Goal: Information Seeking & Learning: Learn about a topic

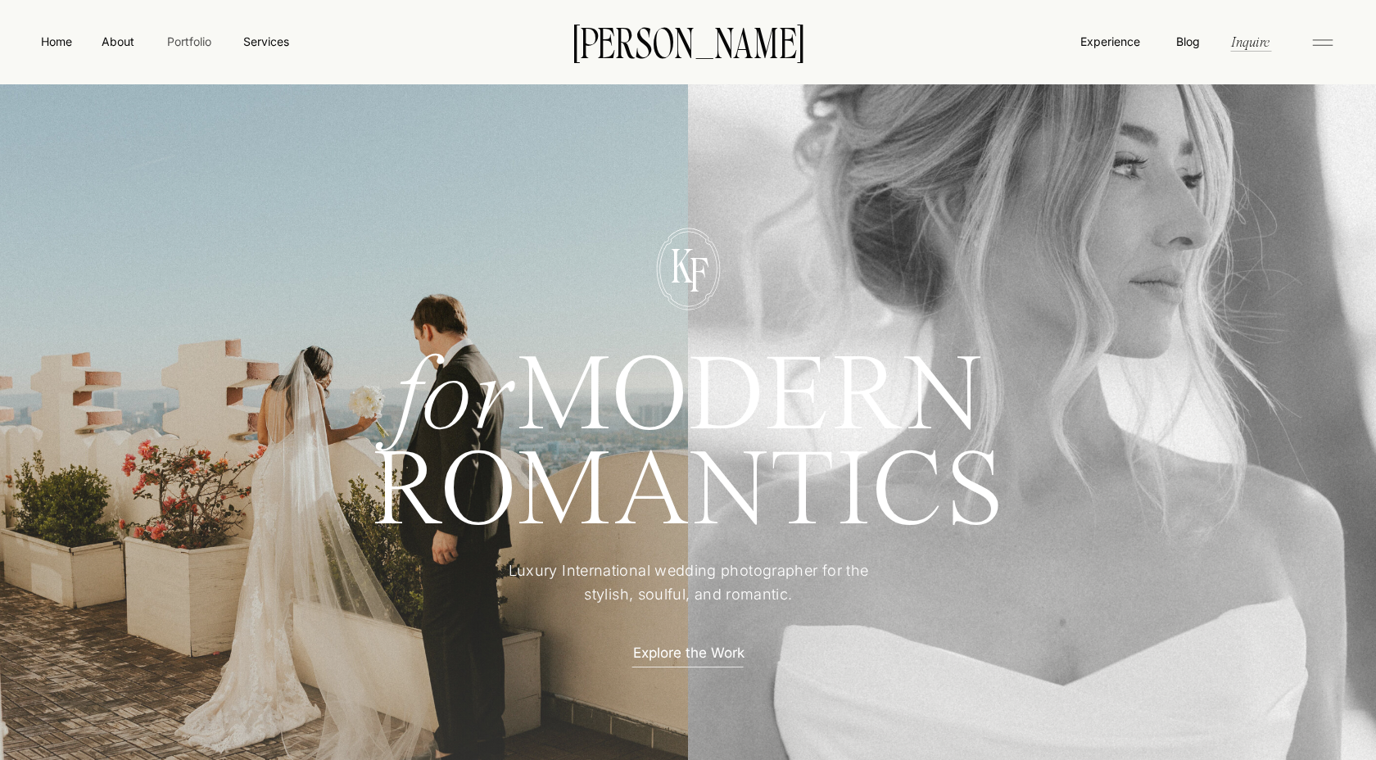
click at [195, 40] on nav "Portfolio" at bounding box center [189, 41] width 58 height 17
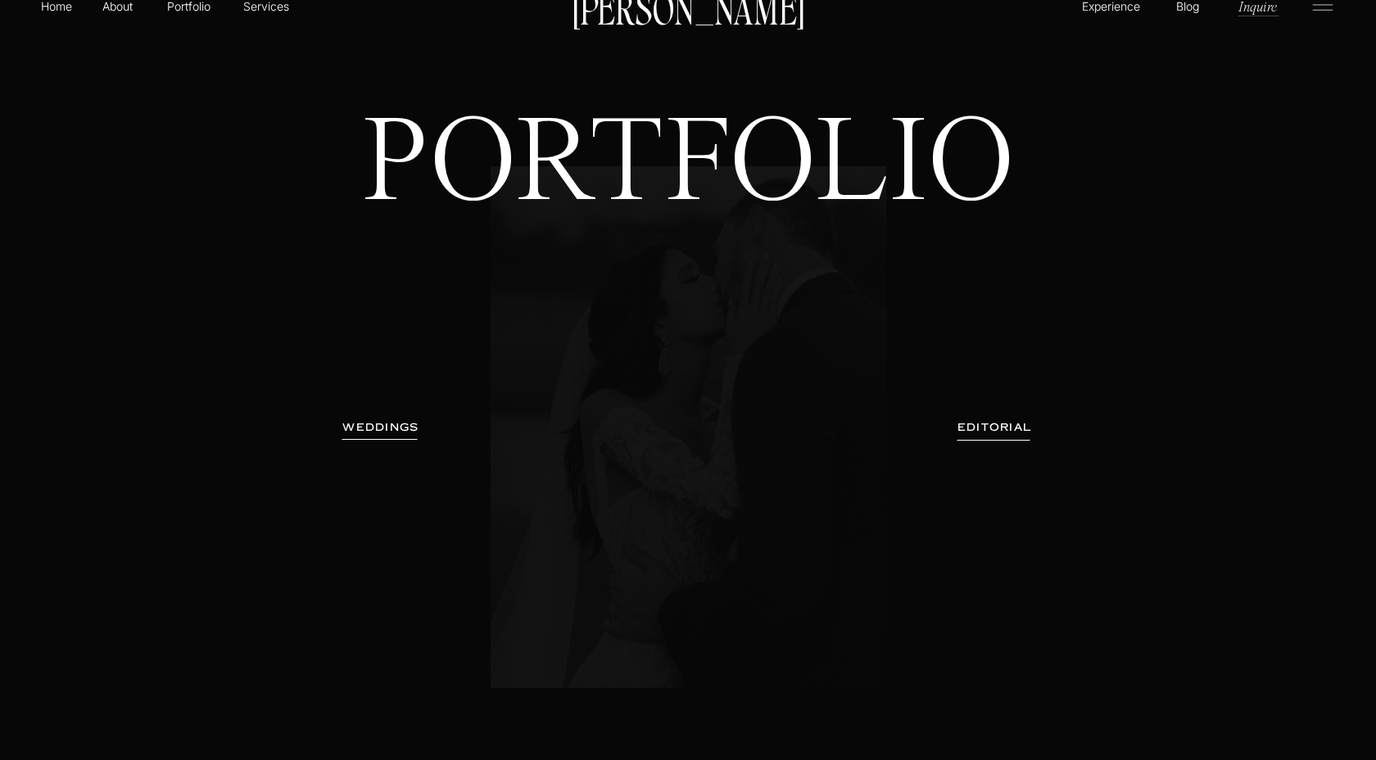
scroll to position [37, 0]
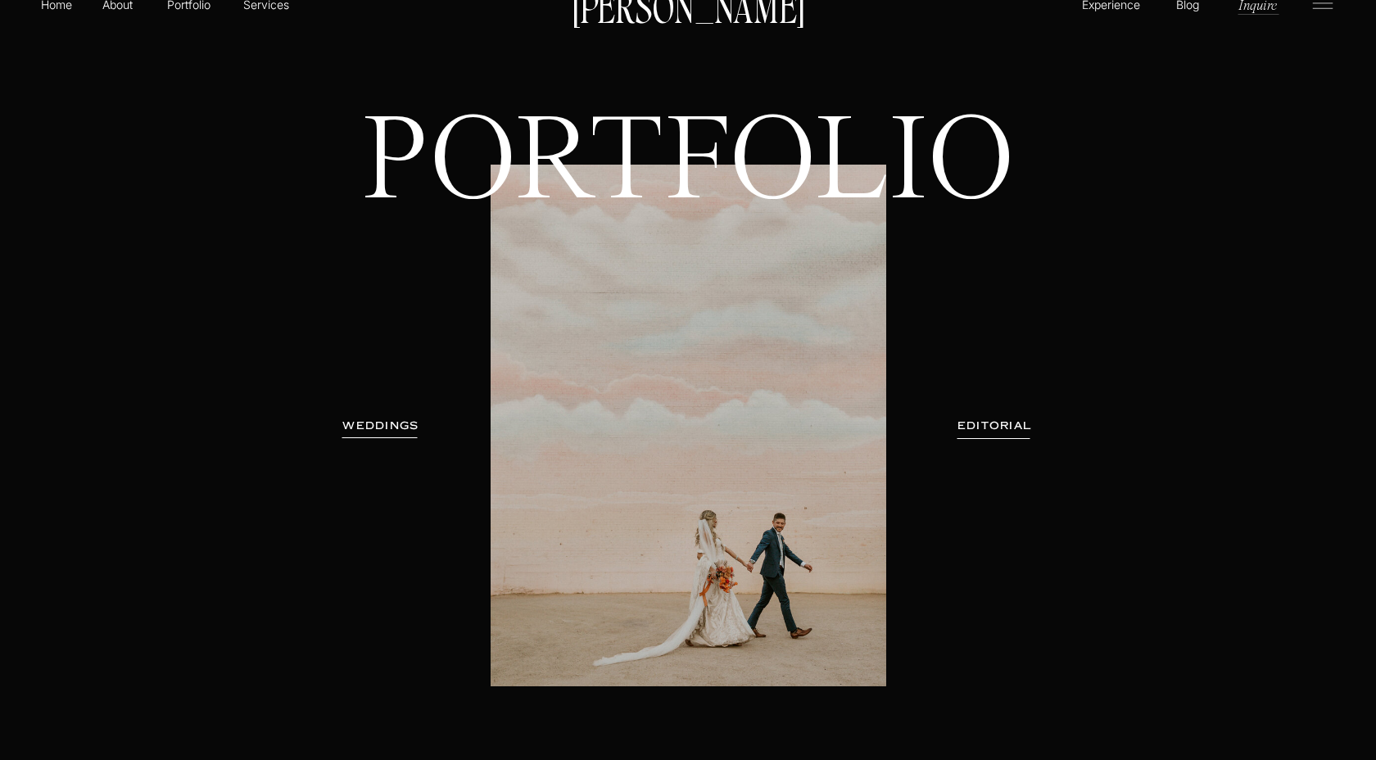
click at [992, 432] on h3 "EDITORIAL" at bounding box center [994, 426] width 120 height 16
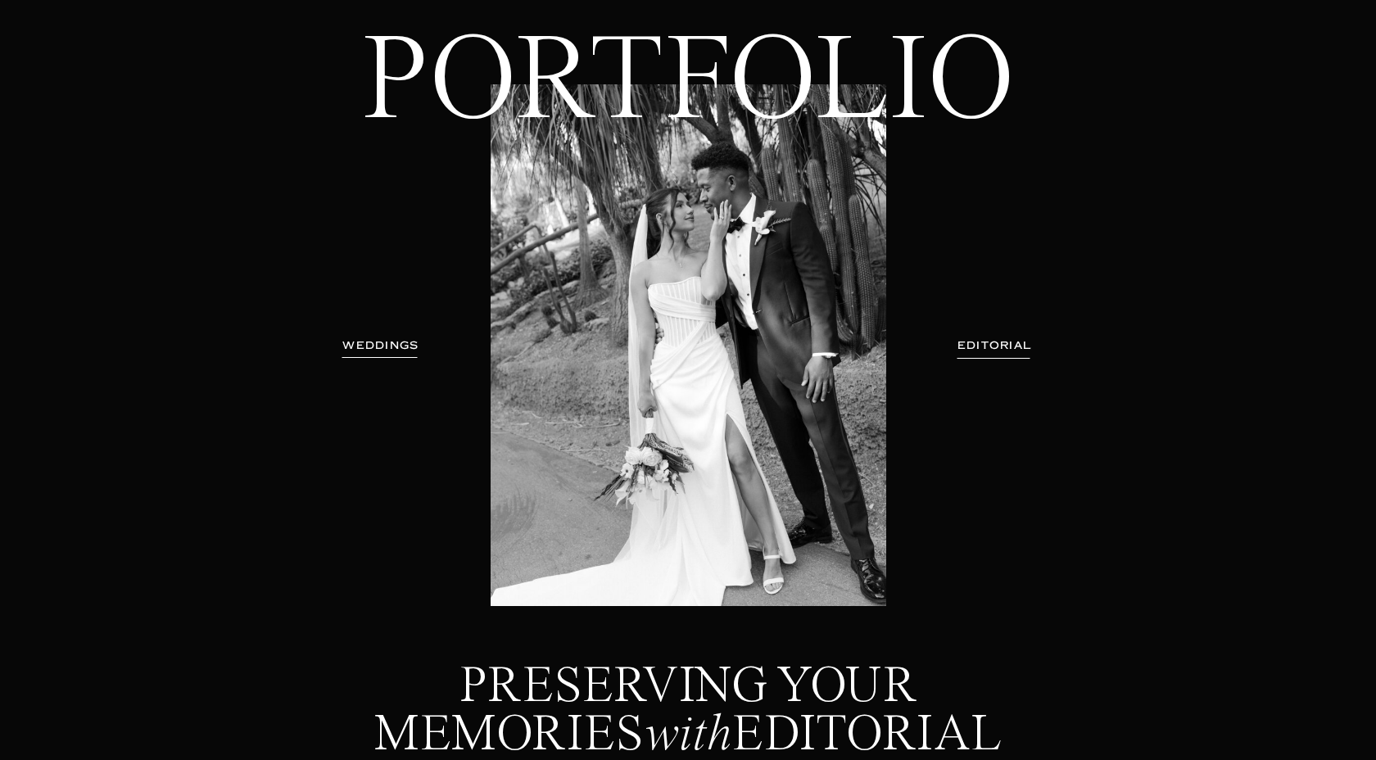
scroll to position [0, 0]
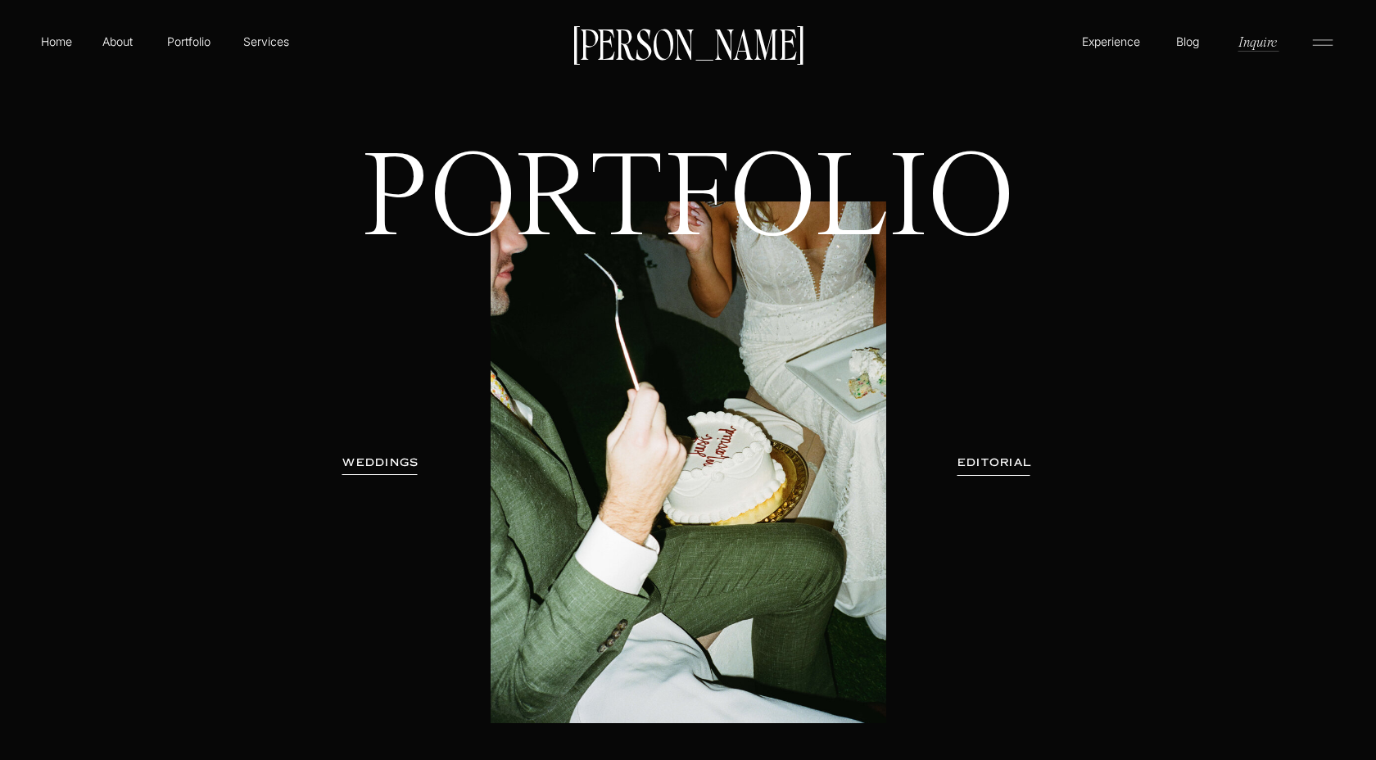
click at [375, 460] on h3 "WEDDINGS" at bounding box center [380, 462] width 103 height 16
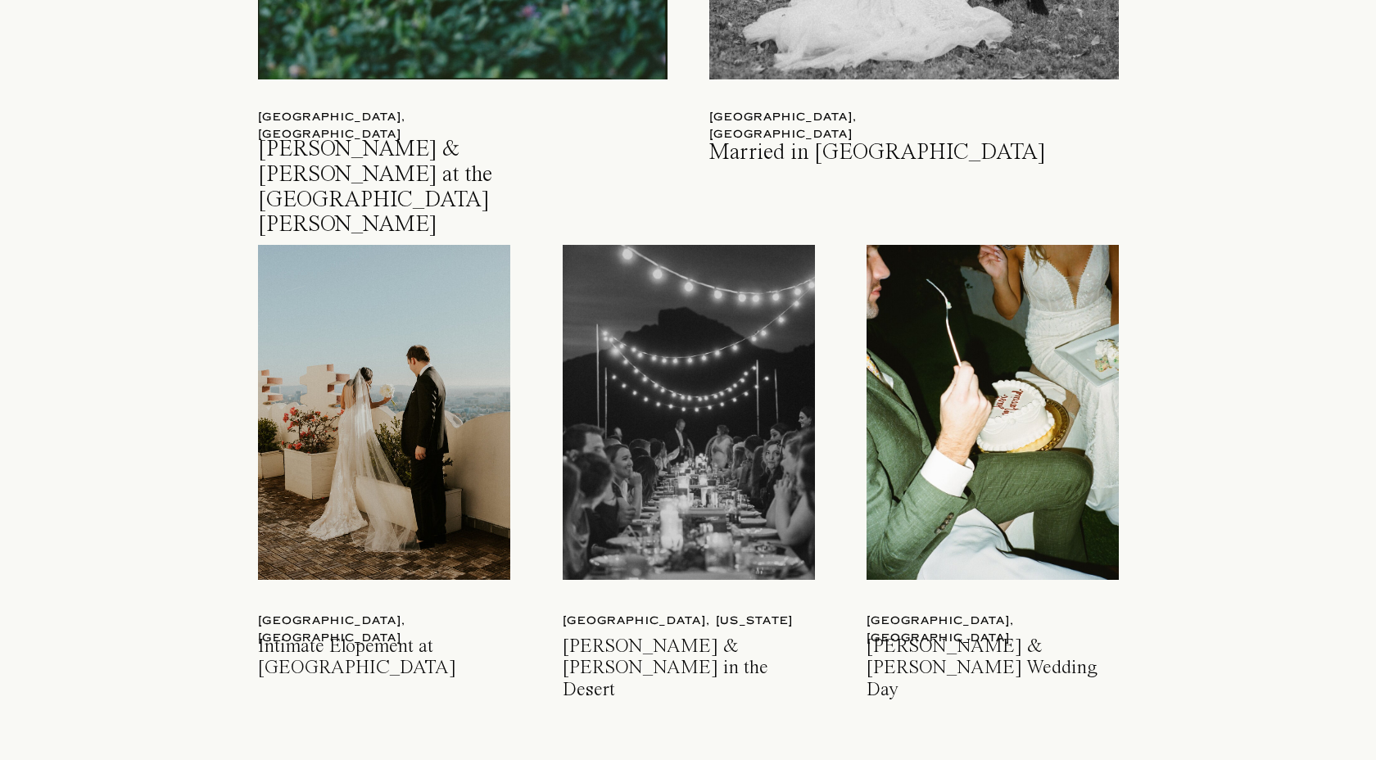
scroll to position [2324, 0]
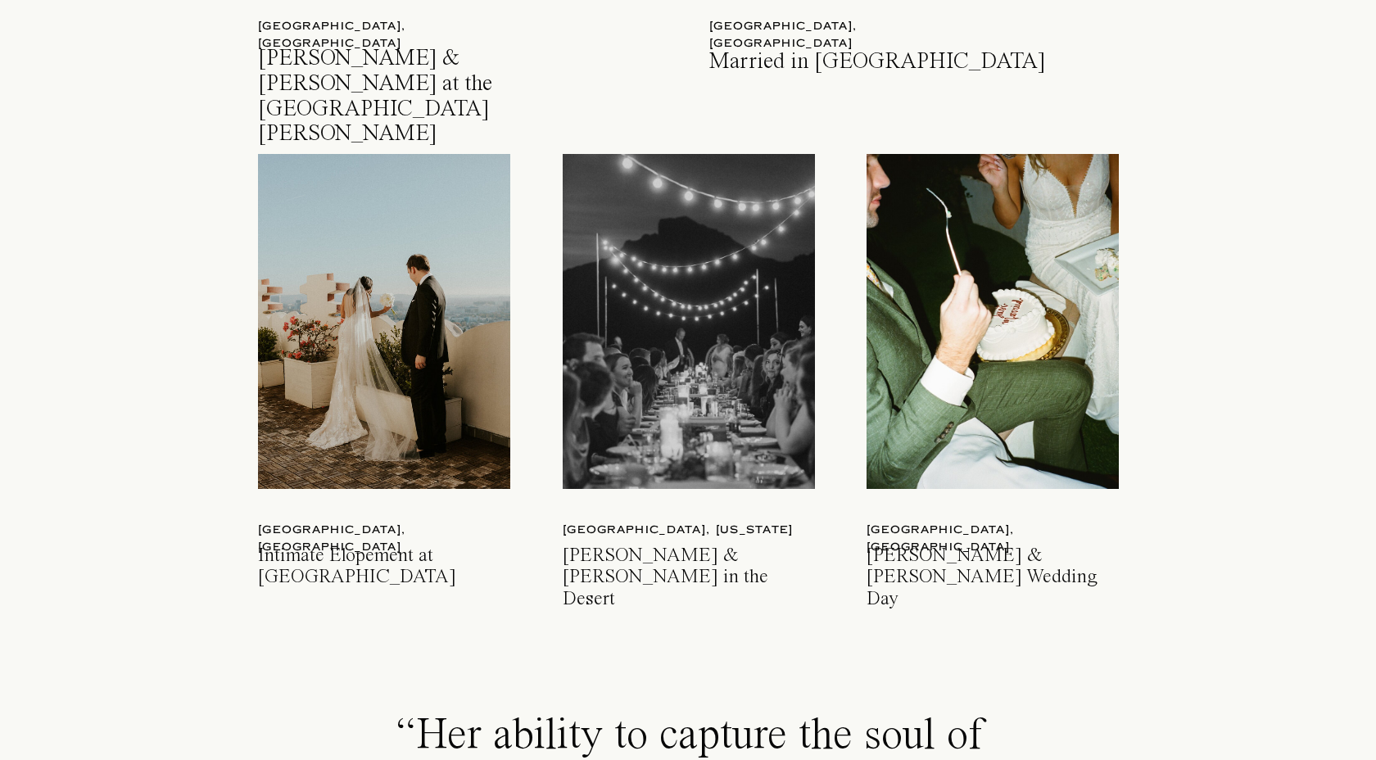
click at [898, 563] on h3 "Jenna & Michael Fallbrook Wedding Day" at bounding box center [994, 566] width 256 height 43
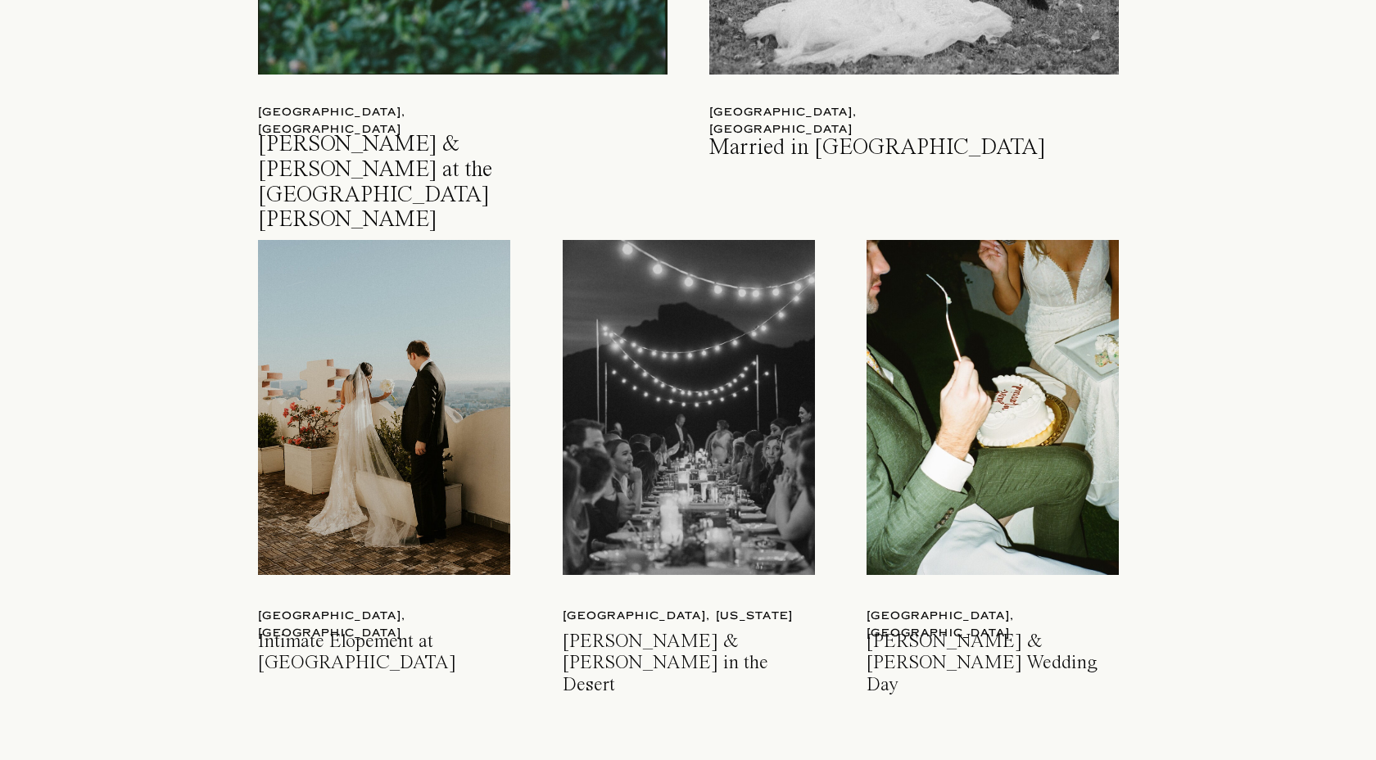
scroll to position [2235, 0]
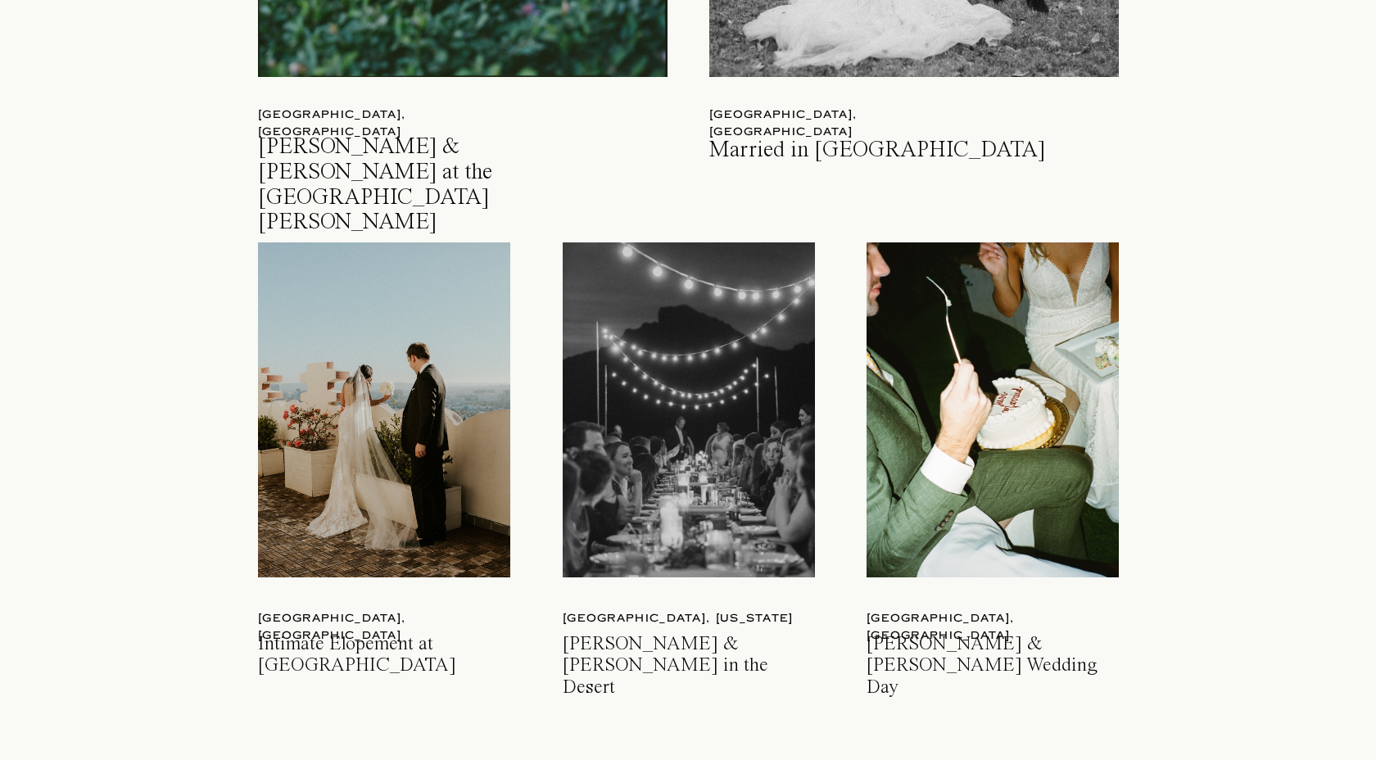
click at [394, 650] on h3 "Intimate Elopement at Sunset Tower Hotel" at bounding box center [386, 655] width 256 height 43
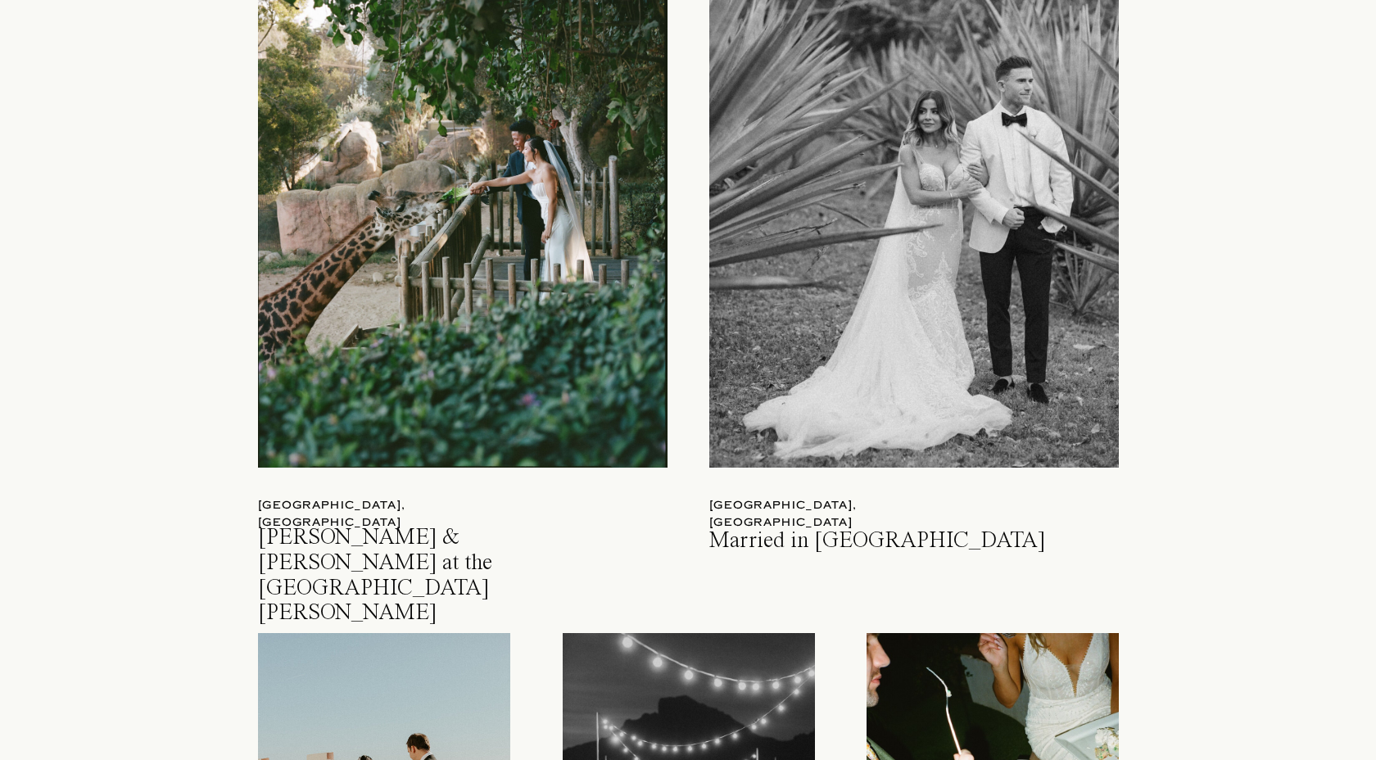
scroll to position [1837, 0]
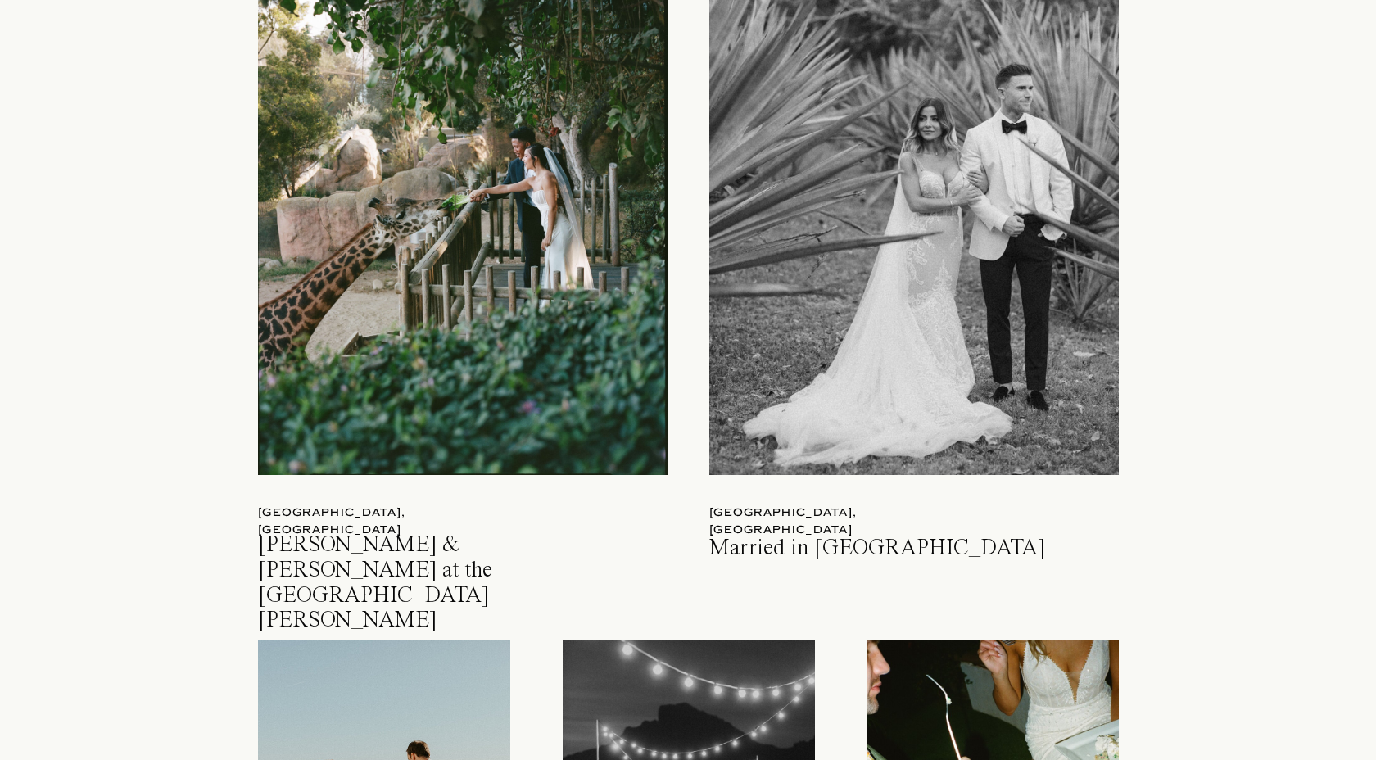
click at [872, 263] on div at bounding box center [913, 207] width 409 height 536
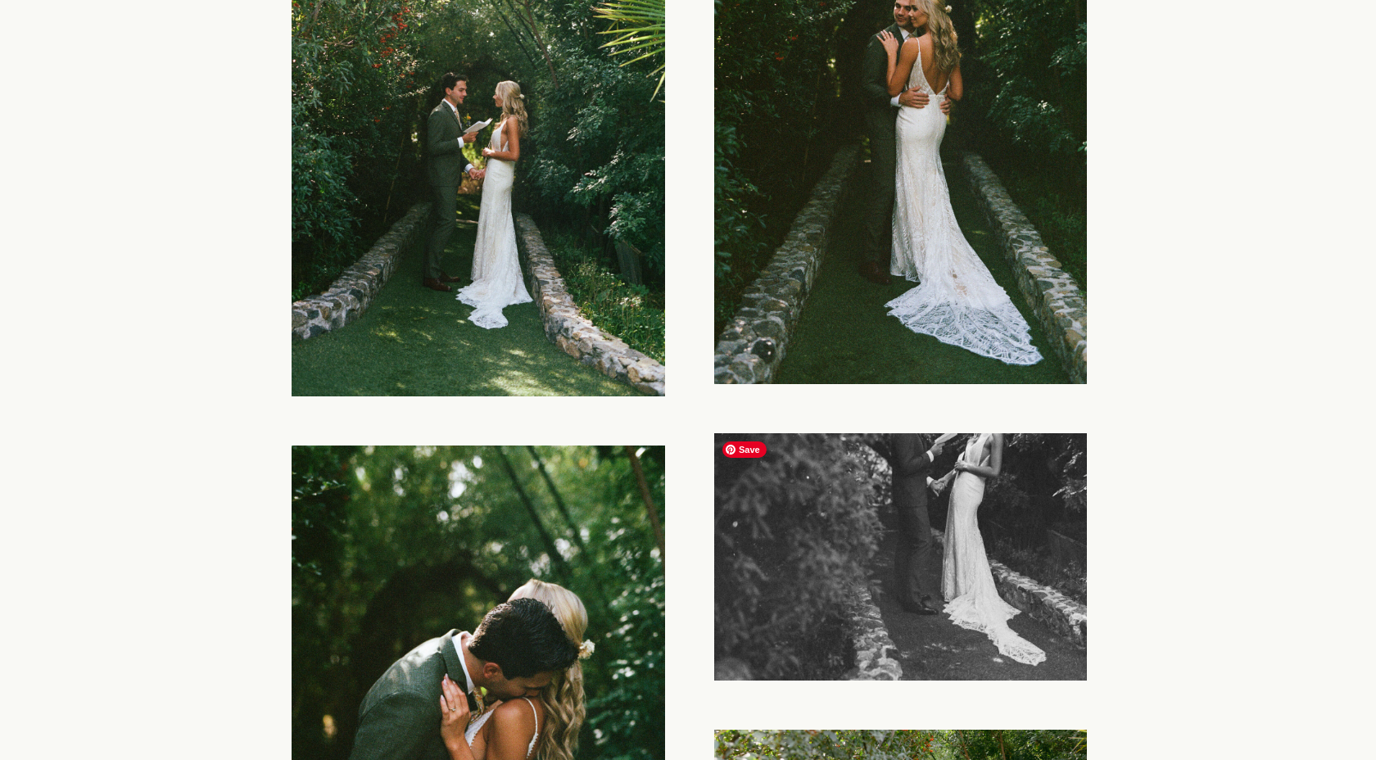
scroll to position [11060, 0]
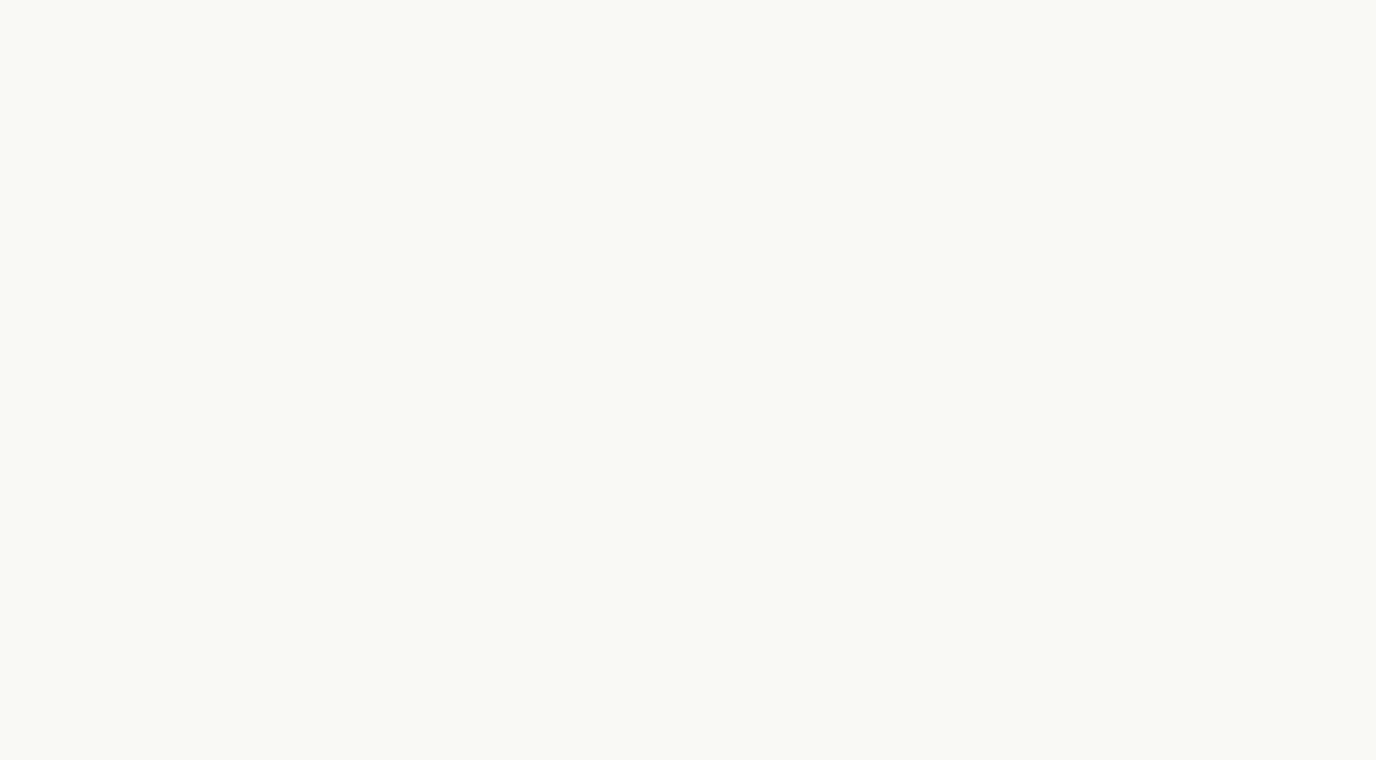
scroll to position [10421, 0]
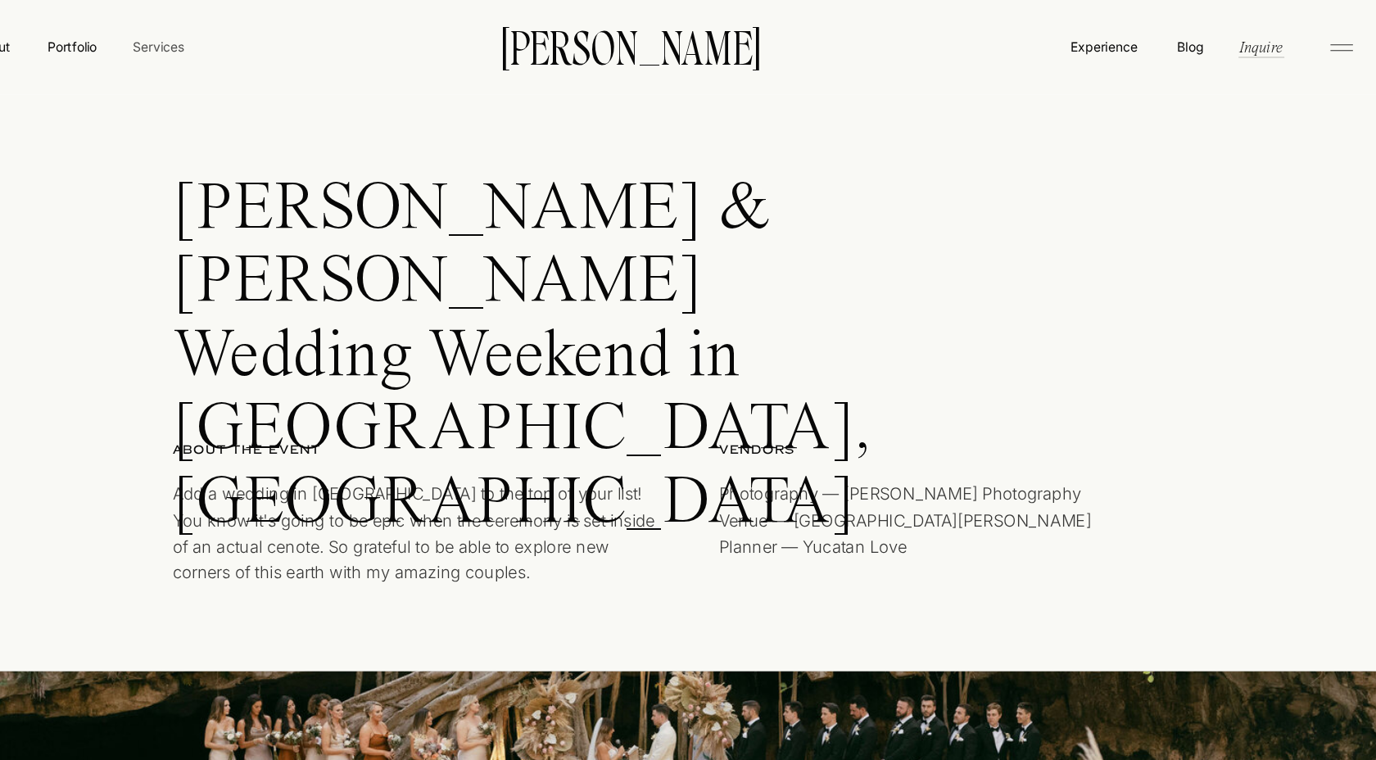
click at [255, 42] on nav "Services" at bounding box center [266, 41] width 48 height 17
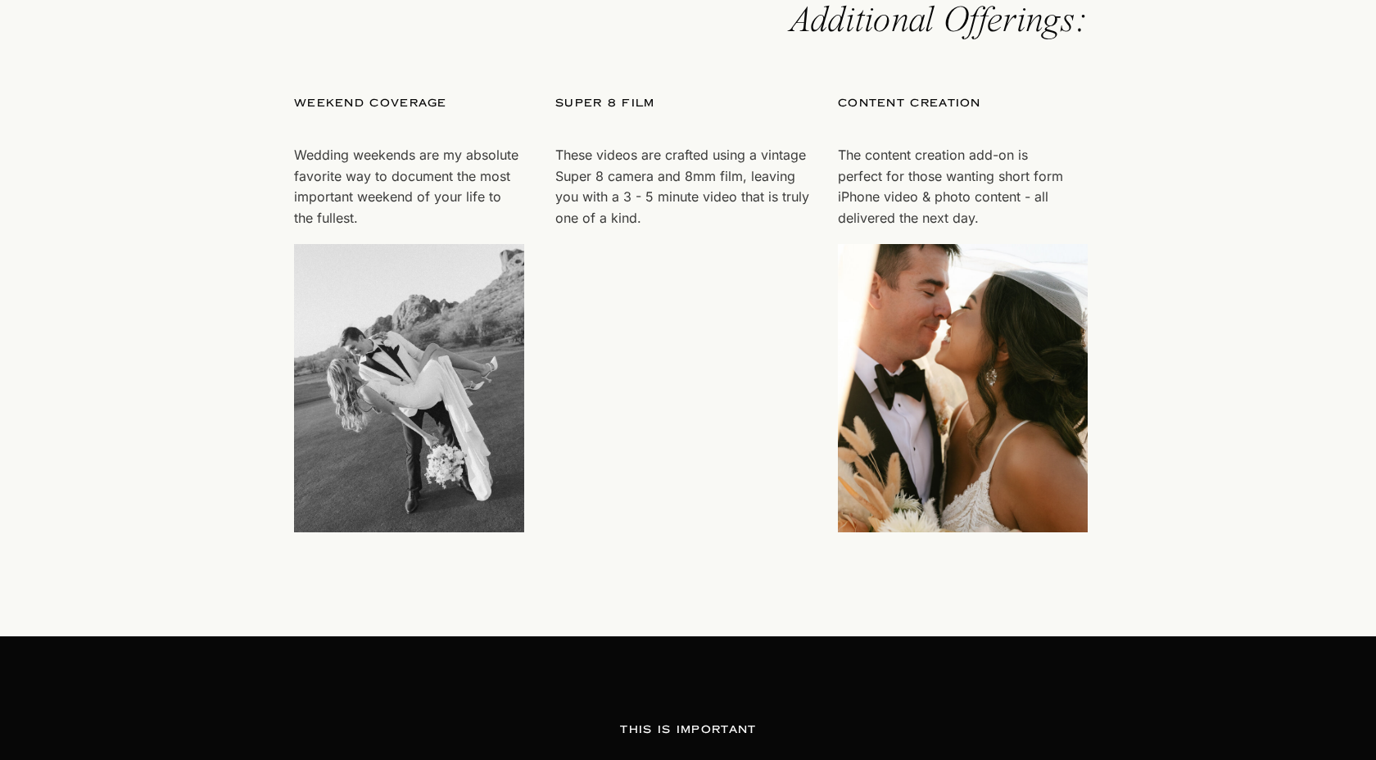
scroll to position [4839, 0]
